Goal: Information Seeking & Learning: Learn about a topic

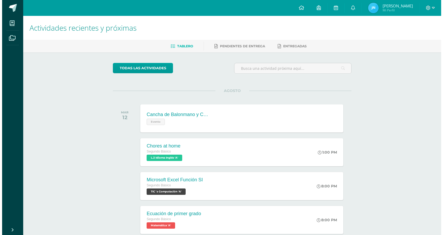
scroll to position [1668, 0]
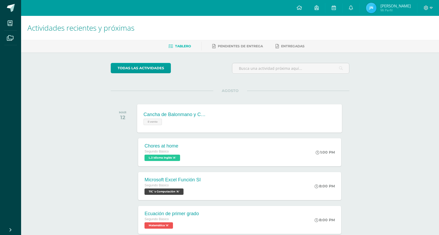
click at [179, 118] on div "Evento" at bounding box center [176, 121] width 64 height 8
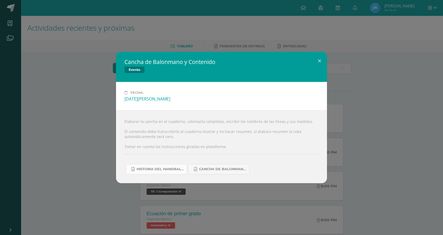
click at [175, 170] on link "Historia del handball.docx" at bounding box center [156, 169] width 61 height 10
click at [224, 171] on span "Cancha de Balonmano.docx" at bounding box center [222, 169] width 47 height 4
click at [323, 56] on button at bounding box center [319, 61] width 15 height 18
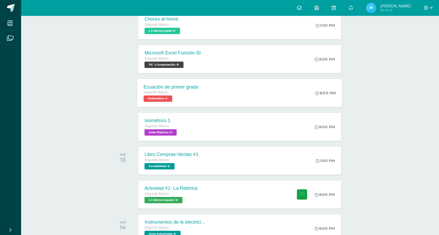
scroll to position [153, 0]
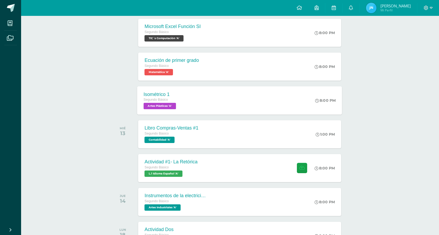
click at [196, 96] on div "Isométrico 1 Segundo Básico Artes Plásticas 'A' 8:00 PM Isométrico 1 Artes Plás…" at bounding box center [239, 100] width 205 height 28
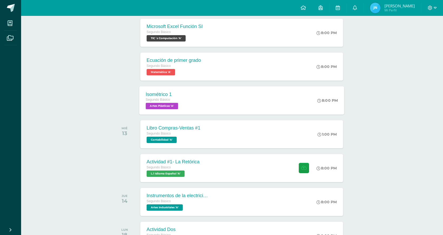
click at [0, 0] on div "Artes Plásticas" at bounding box center [0, 0] width 0 height 0
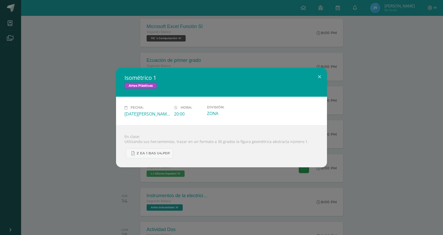
click at [77, 94] on div "Isométrico 1 Artes Plásticas Fecha: [DATE][PERSON_NAME] Hora: 20:00 División: Z…" at bounding box center [221, 117] width 439 height 99
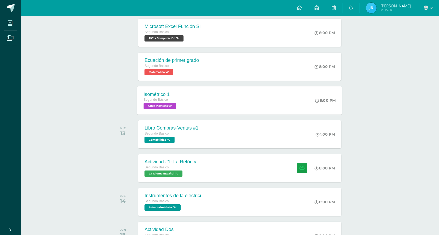
click at [215, 99] on div "Isométrico 1 Segundo Básico Artes Plásticas 'A' 8:00 PM Isométrico 1 Artes Plás…" at bounding box center [239, 100] width 205 height 28
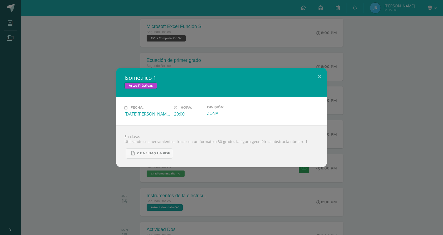
click at [394, 130] on div "Isométrico 1 Artes Plásticas Fecha: [DATE][PERSON_NAME] Hora: 20:00 División: Z…" at bounding box center [221, 117] width 439 height 99
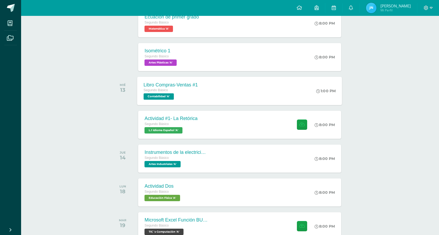
scroll to position [206, 0]
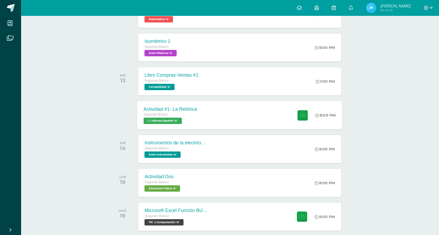
click at [225, 112] on div "Actividad #1- La Retórica Segundo Básico L.1 Idioma Español 'A' 8:00 PM Activid…" at bounding box center [239, 115] width 205 height 28
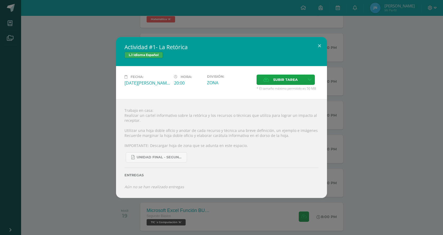
click at [425, 147] on div "Actividad #1- La Retórica L.1 Idioma Español Fecha: [DATE][PERSON_NAME] Hora: 2…" at bounding box center [221, 117] width 439 height 161
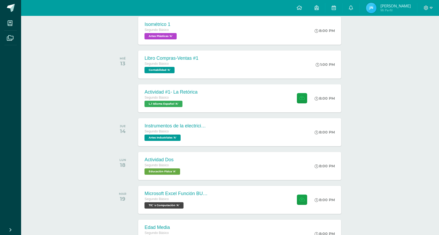
scroll to position [232, 0]
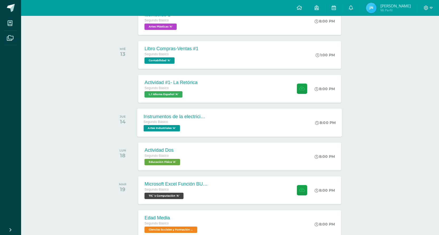
click at [211, 118] on div "Instrumentos de la electricidad Segundo Básico Artes Industriales 'A'" at bounding box center [175, 122] width 77 height 28
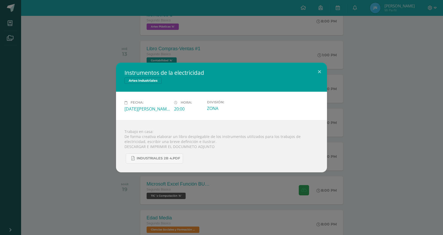
click at [99, 113] on div "Instrumentos de la electricidad Artes Industriales Fecha: [DATE][PERSON_NAME] H…" at bounding box center [221, 117] width 439 height 109
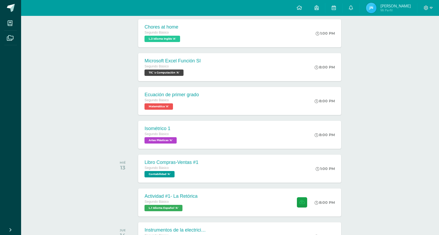
scroll to position [127, 0]
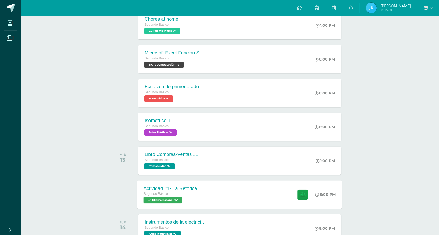
click at [214, 192] on div "Actividad #1- La Retórica Segundo Básico L.1 Idioma Español 'A' 8:00 PM Activid…" at bounding box center [239, 194] width 205 height 28
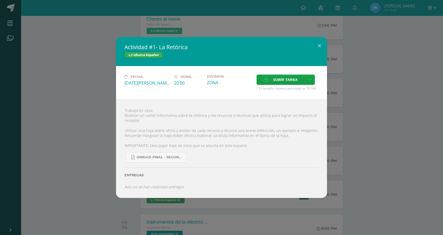
click at [85, 120] on div "Actividad #1- La Retórica L.1 Idioma Español Fecha: [DATE][PERSON_NAME] Hora: 2…" at bounding box center [221, 117] width 439 height 161
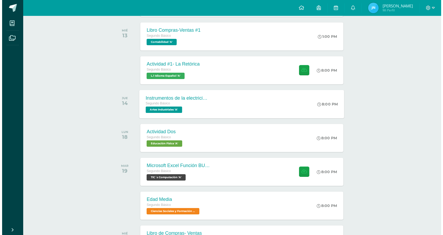
scroll to position [259, 0]
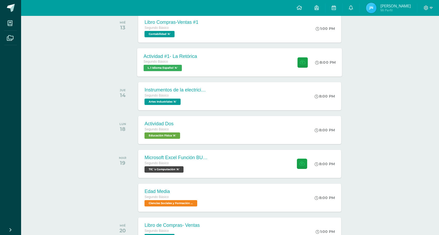
click at [189, 58] on div "Actividad #1- La Retórica" at bounding box center [171, 56] width 54 height 6
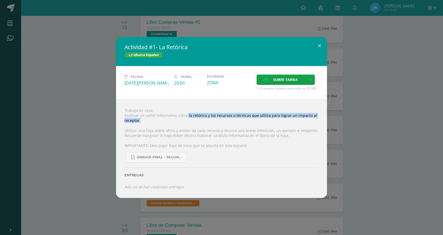
drag, startPoint x: 186, startPoint y: 113, endPoint x: 254, endPoint y: 117, distance: 67.9
type textarea "la retórica y los recursos o técnicas que utiliza para lograr un impacto al rec…"
click at [245, 117] on div "Trabajo en casa: Realizar un cartel informativo sobre la retórica y los recurso…" at bounding box center [221, 148] width 211 height 99
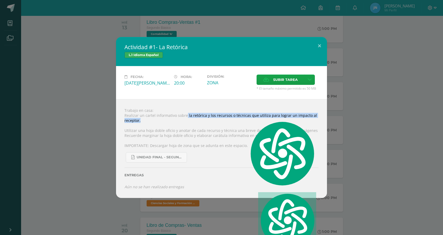
click at [254, 117] on div "Trabajo en casa: Realizar un cartel informativo sobre la retórica y los recurso…" at bounding box center [221, 148] width 211 height 99
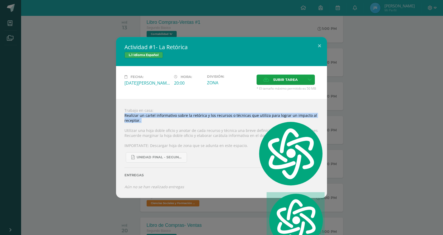
click at [182, 118] on div "Trabajo en casa: Realizar un cartel informativo sobre la retórica y los recurso…" at bounding box center [221, 148] width 211 height 99
click at [195, 127] on div "Trabajo en casa: Realizar un cartel informativo sobre la retórica y los recurso…" at bounding box center [221, 148] width 211 height 99
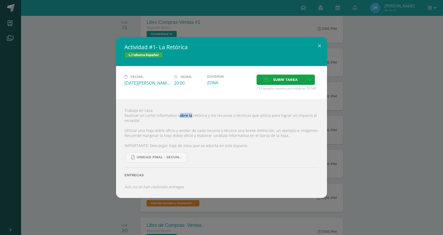
click at [189, 113] on div "Trabajo en casa: Realizar un cartel informativo sobre la retórica y los recurso…" at bounding box center [221, 148] width 211 height 99
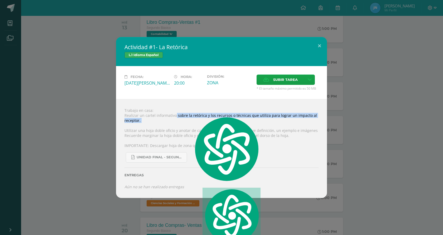
drag, startPoint x: 175, startPoint y: 113, endPoint x: 310, endPoint y: 123, distance: 134.4
click at [310, 123] on div "Trabajo en casa: Realizar un cartel informativo sobre la retórica y los recurso…" at bounding box center [221, 148] width 211 height 99
copy div "sobre la retórica y los recursos o técnicas que utiliza para lograr un impacto …"
click at [92, 107] on div "Actividad #1- La Retórica L.1 Idioma Español Fecha: [DATE][PERSON_NAME] Hora: 2…" at bounding box center [221, 117] width 439 height 161
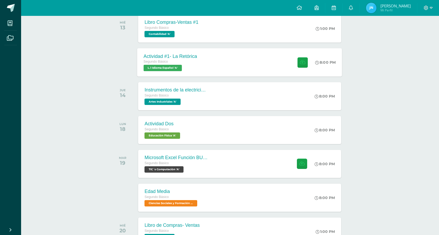
click at [199, 61] on div "Actividad #1- La Retórica Segundo Básico L.1 Idioma Español 'A'" at bounding box center [170, 62] width 66 height 28
